Goal: Register for event/course

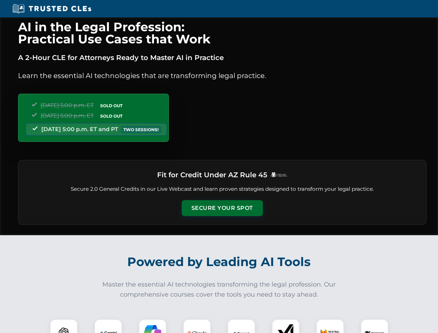
click at [222, 208] on button "Secure Your Spot" at bounding box center [222, 208] width 81 height 16
click at [64, 326] on img at bounding box center [64, 333] width 20 height 20
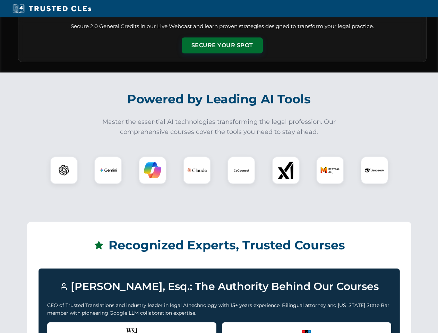
click at [108, 326] on div "Recognized by the WSJ [PERSON_NAME] was featured for his expertise in AI legal …" at bounding box center [131, 336] width 169 height 28
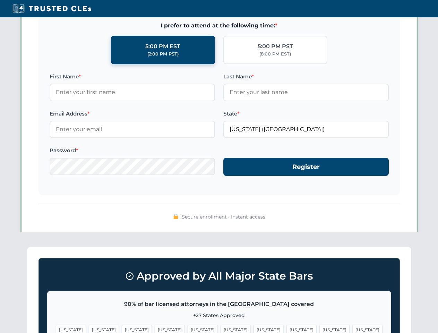
click at [254, 326] on span "[US_STATE]" at bounding box center [269, 330] width 30 height 10
click at [319, 326] on span "[US_STATE]" at bounding box center [334, 330] width 30 height 10
